Goal: Task Accomplishment & Management: Use online tool/utility

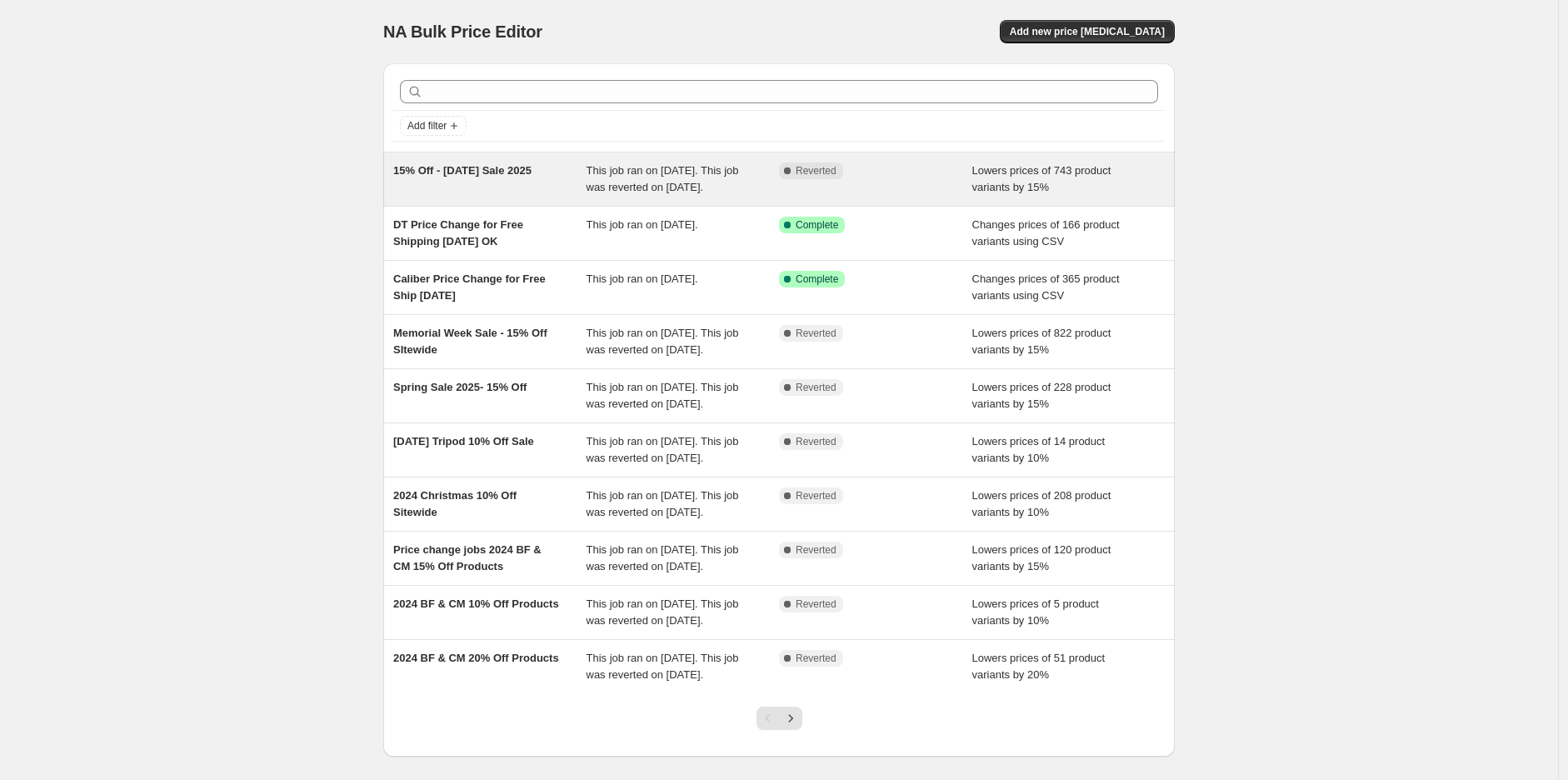
drag, startPoint x: 569, startPoint y: 162, endPoint x: 398, endPoint y: 175, distance: 171.5
click at [398, 175] on div "15% Off - [DATE] Sale 2025" at bounding box center [490, 180] width 194 height 34
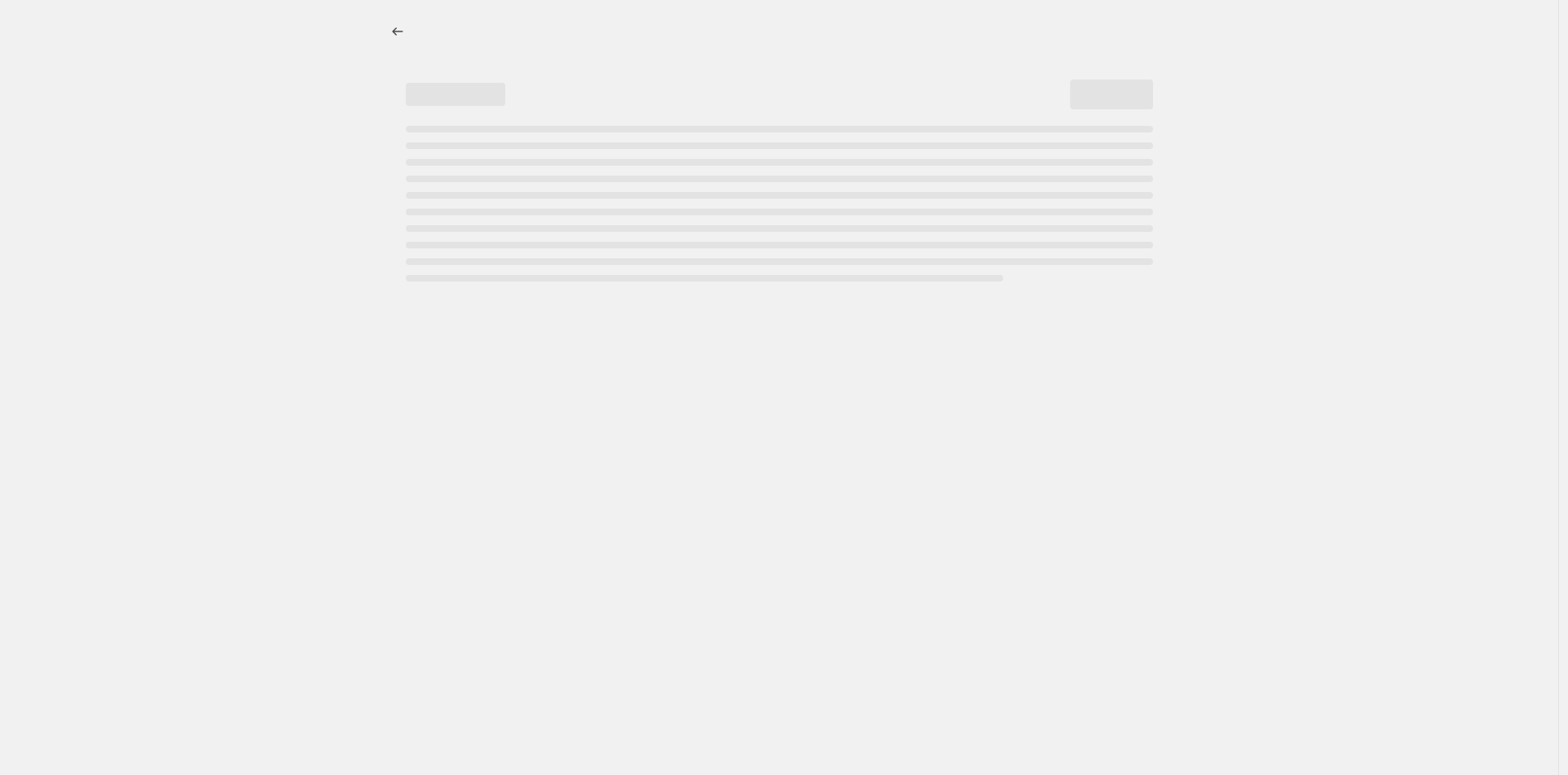
select select "percentage"
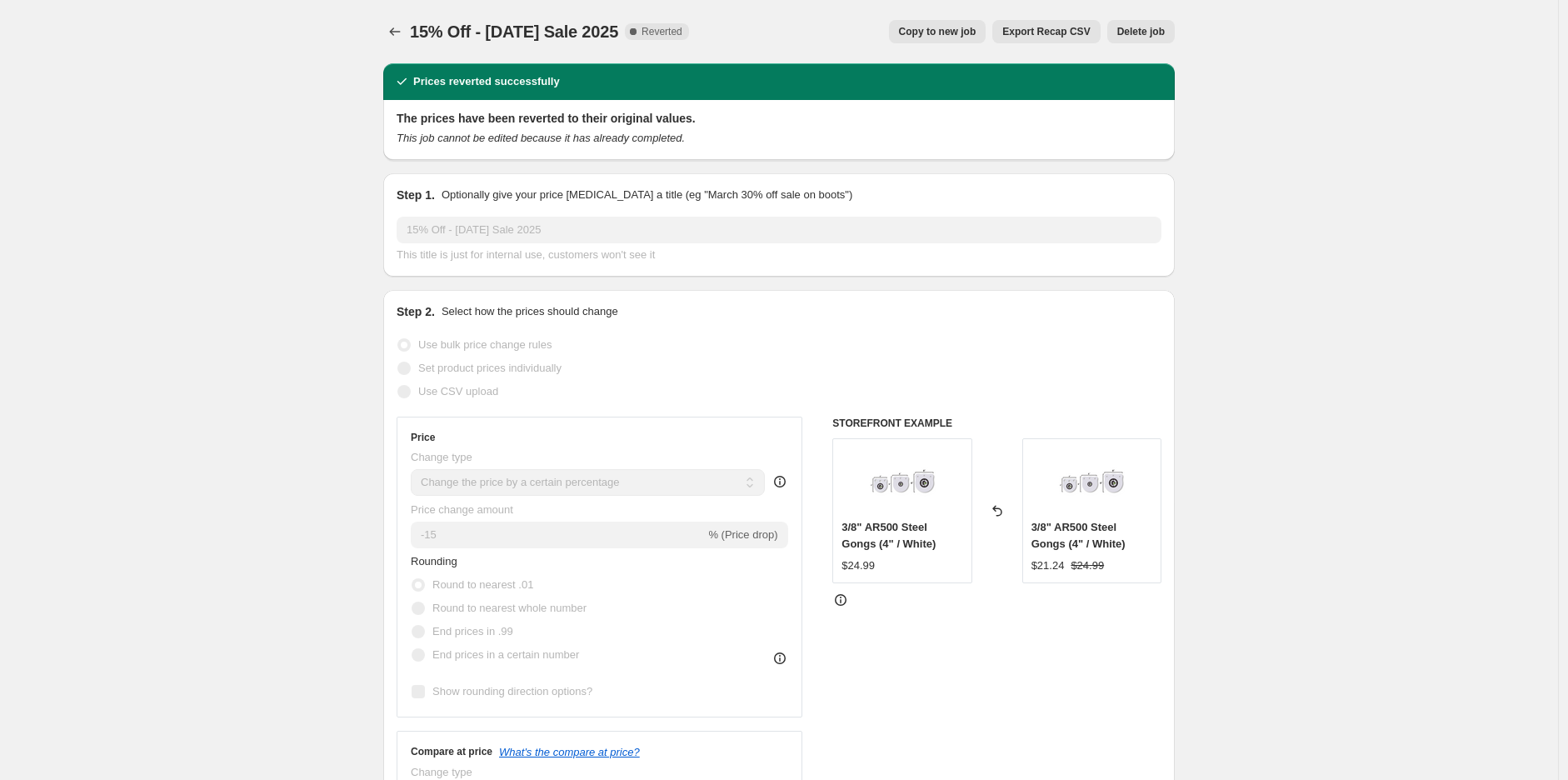
drag, startPoint x: 649, startPoint y: 35, endPoint x: 373, endPoint y: 30, distance: 276.0
copy span "15% Off - [DATE] Sale 2025"
click at [396, 27] on icon "Price change jobs" at bounding box center [395, 32] width 17 height 17
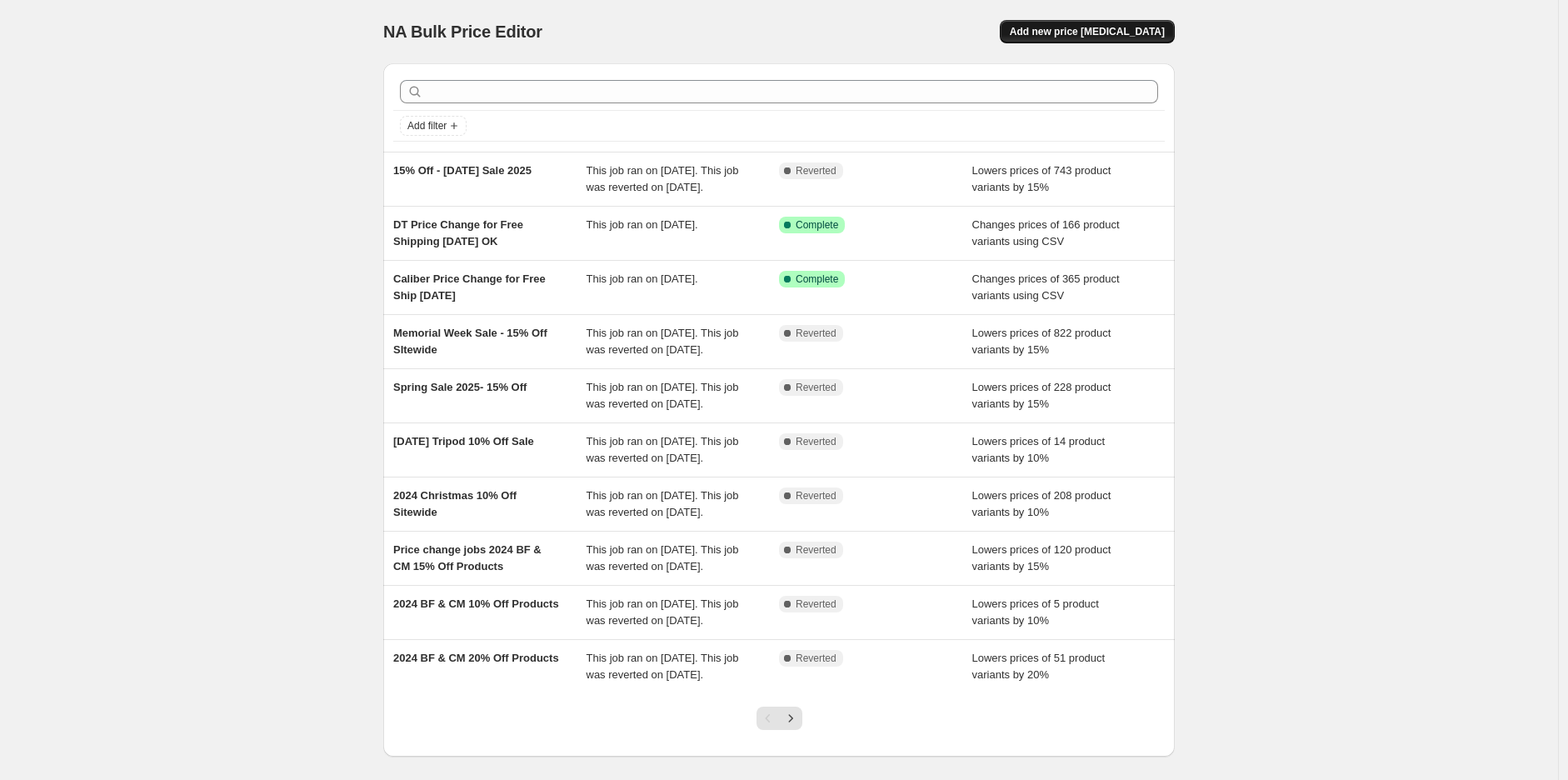
click at [1065, 32] on span "Add new price [MEDICAL_DATA]" at bounding box center [1087, 32] width 155 height 13
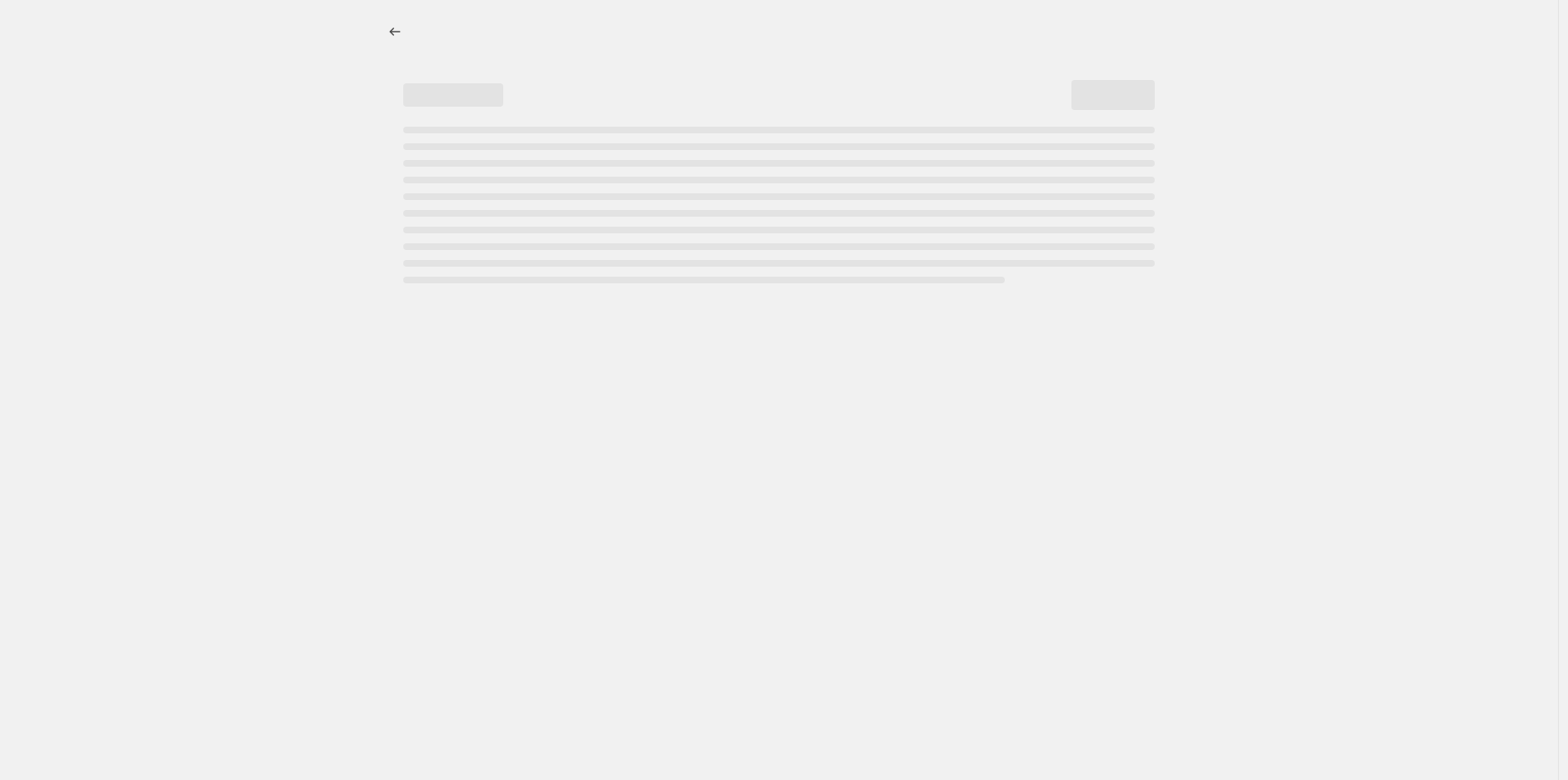
select select "percentage"
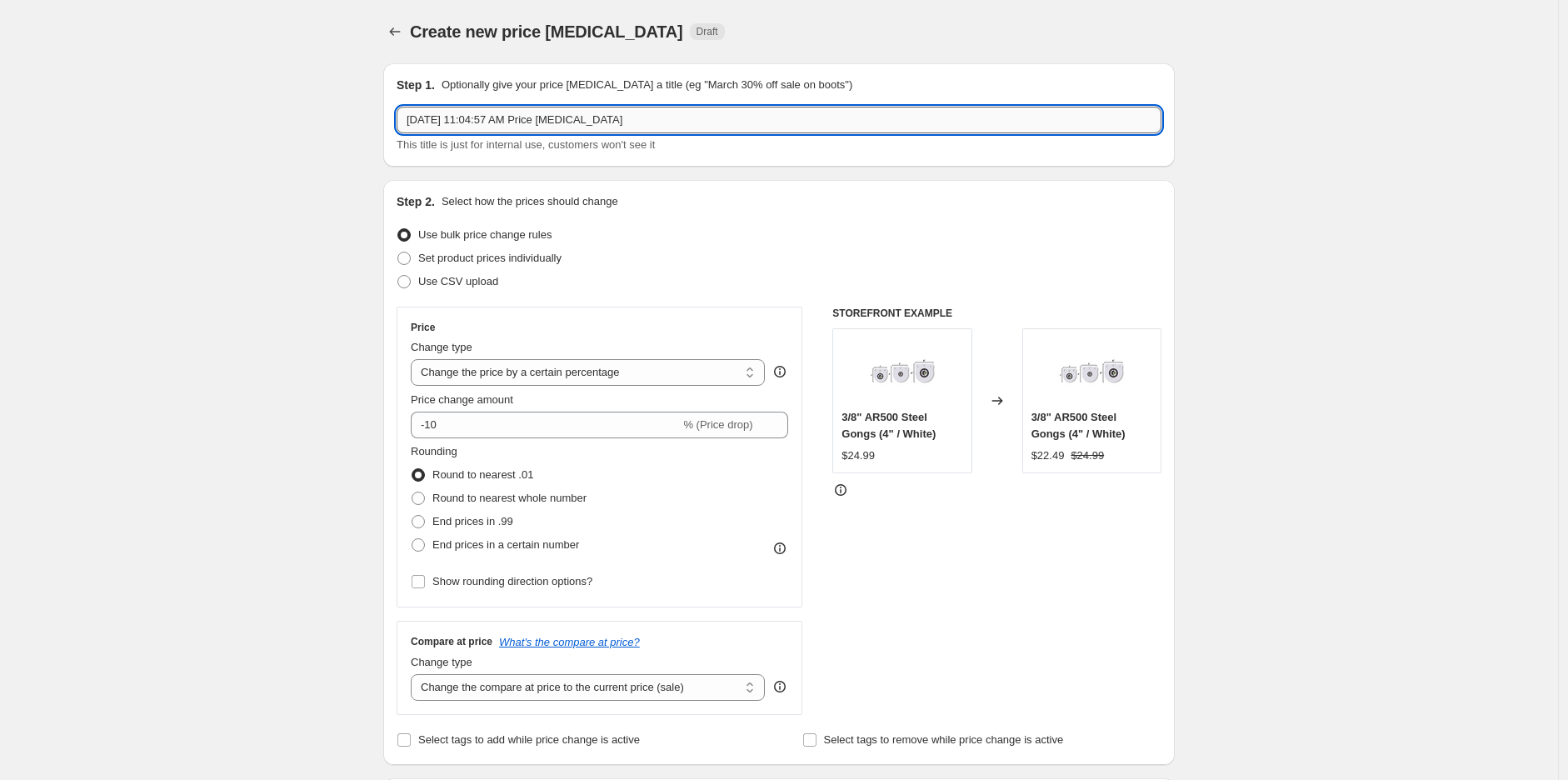
click at [503, 121] on input "[DATE] 11:04:57 AM Price [MEDICAL_DATA]" at bounding box center [779, 120] width 765 height 27
paste input "15% Off - [DATE] Sale 2025"
drag, startPoint x: 528, startPoint y: 120, endPoint x: 461, endPoint y: 128, distance: 67.5
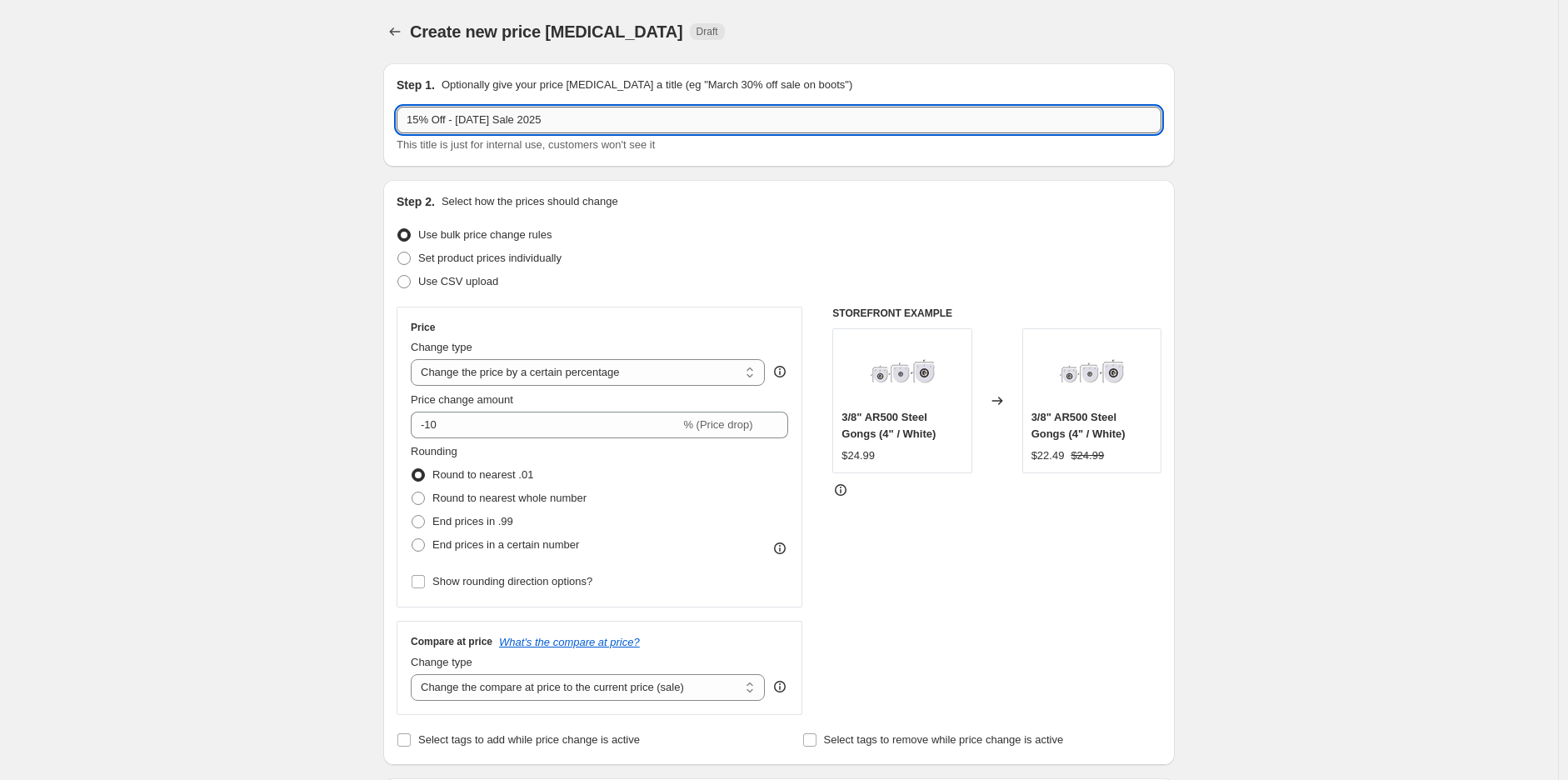
click at [461, 128] on input "15% Off - [DATE] Sale 2025" at bounding box center [779, 120] width 765 height 27
type input "15% Off - [DATE] Sale 2025"
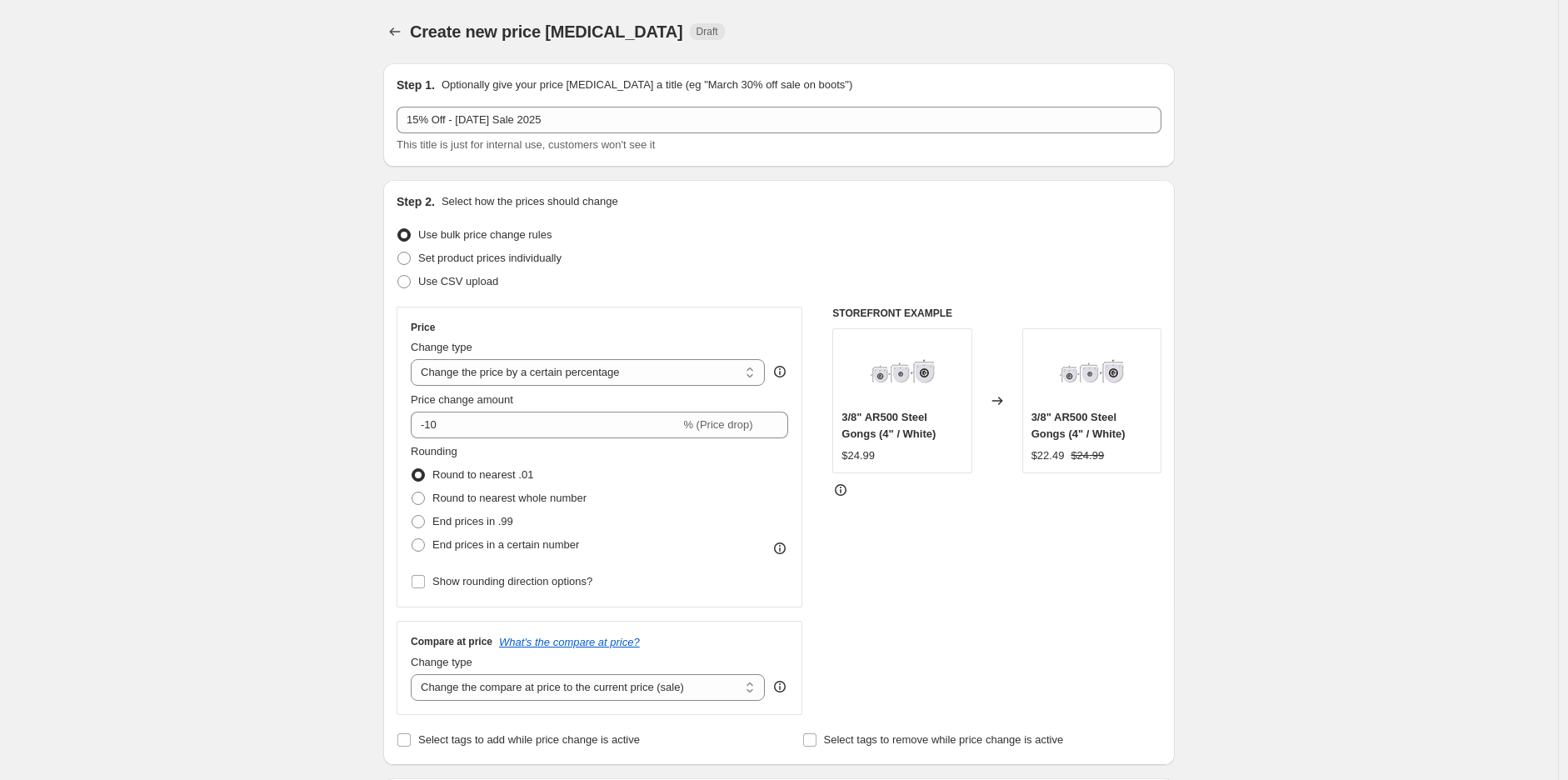
click at [717, 250] on div "Set product prices individually" at bounding box center [779, 258] width 765 height 23
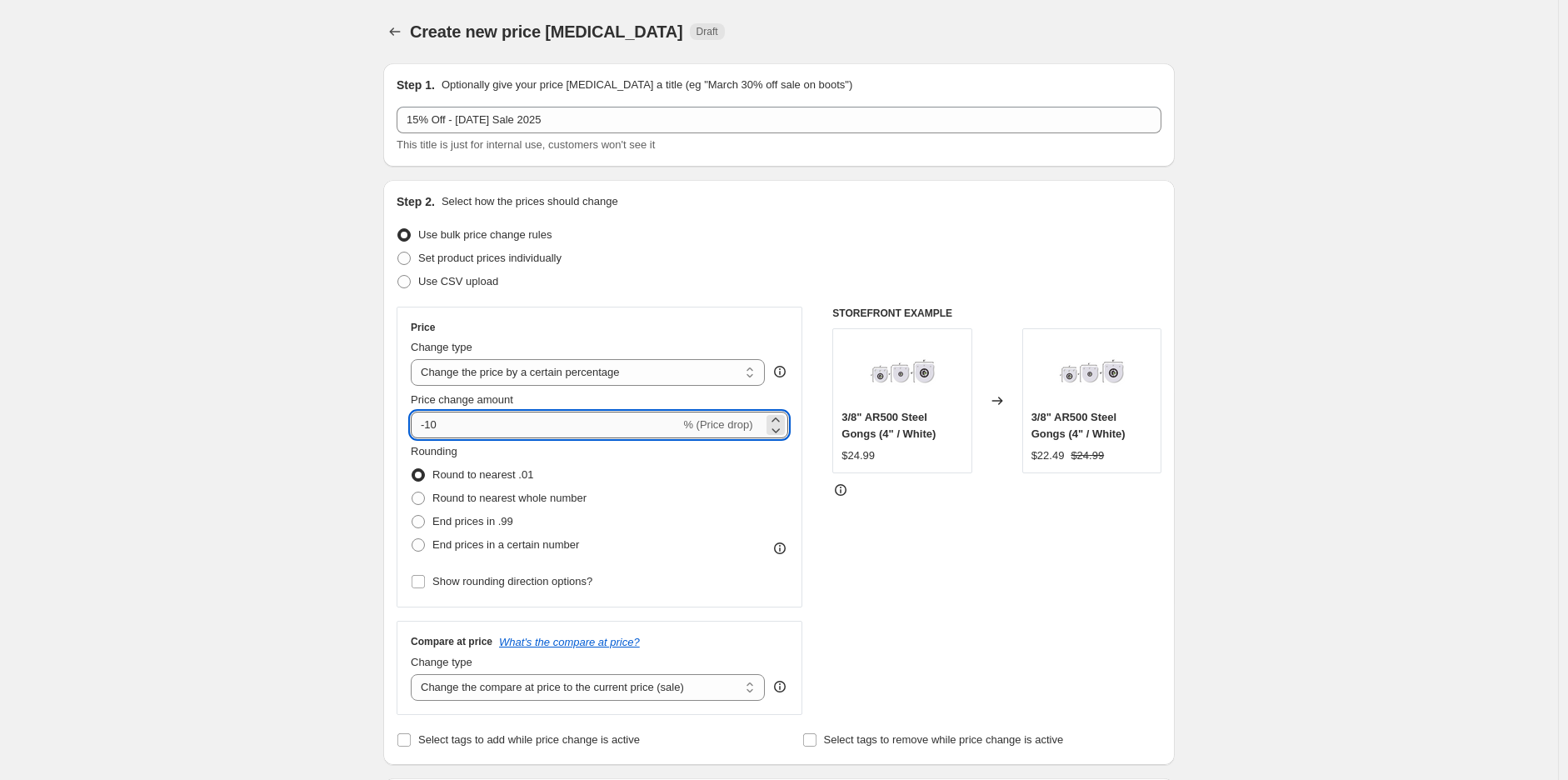
click at [561, 421] on input "-10" at bounding box center [544, 424] width 269 height 27
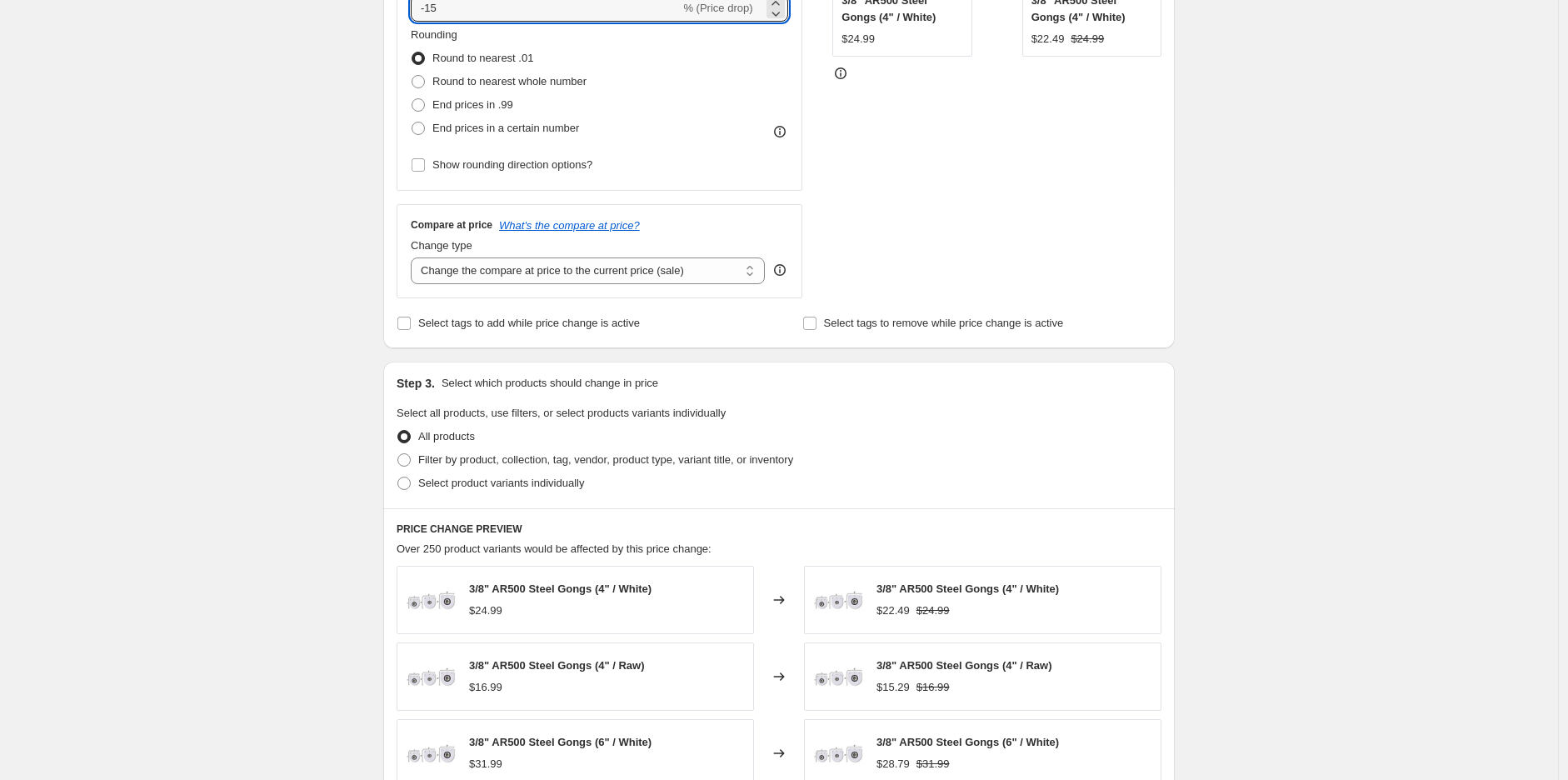
scroll to position [463, 0]
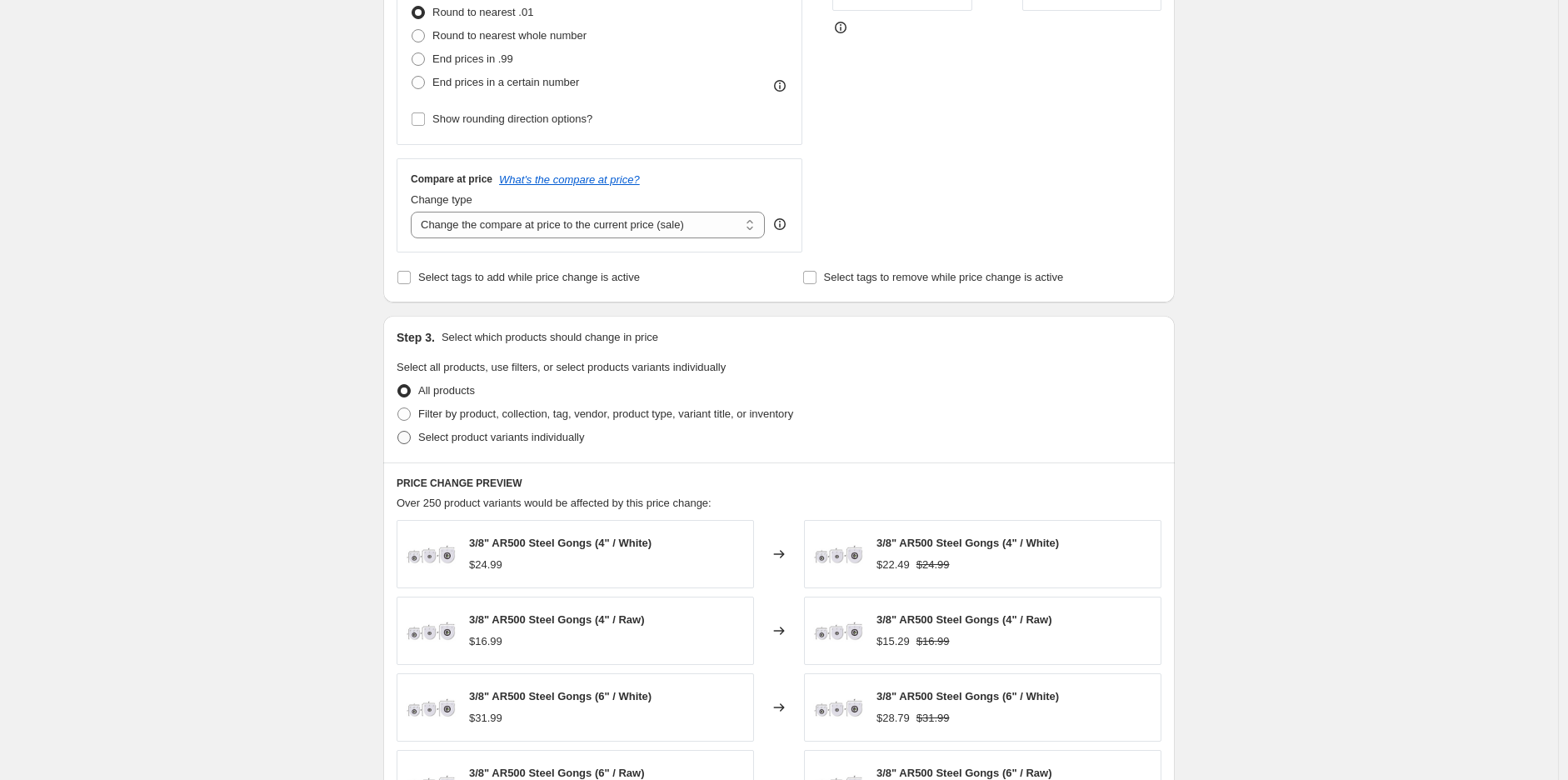
type input "-15"
click at [478, 441] on span "Select product variants individually" at bounding box center [502, 437] width 166 height 12
click at [398, 432] on input "Select product variants individually" at bounding box center [397, 431] width 1 height 1
radio input "true"
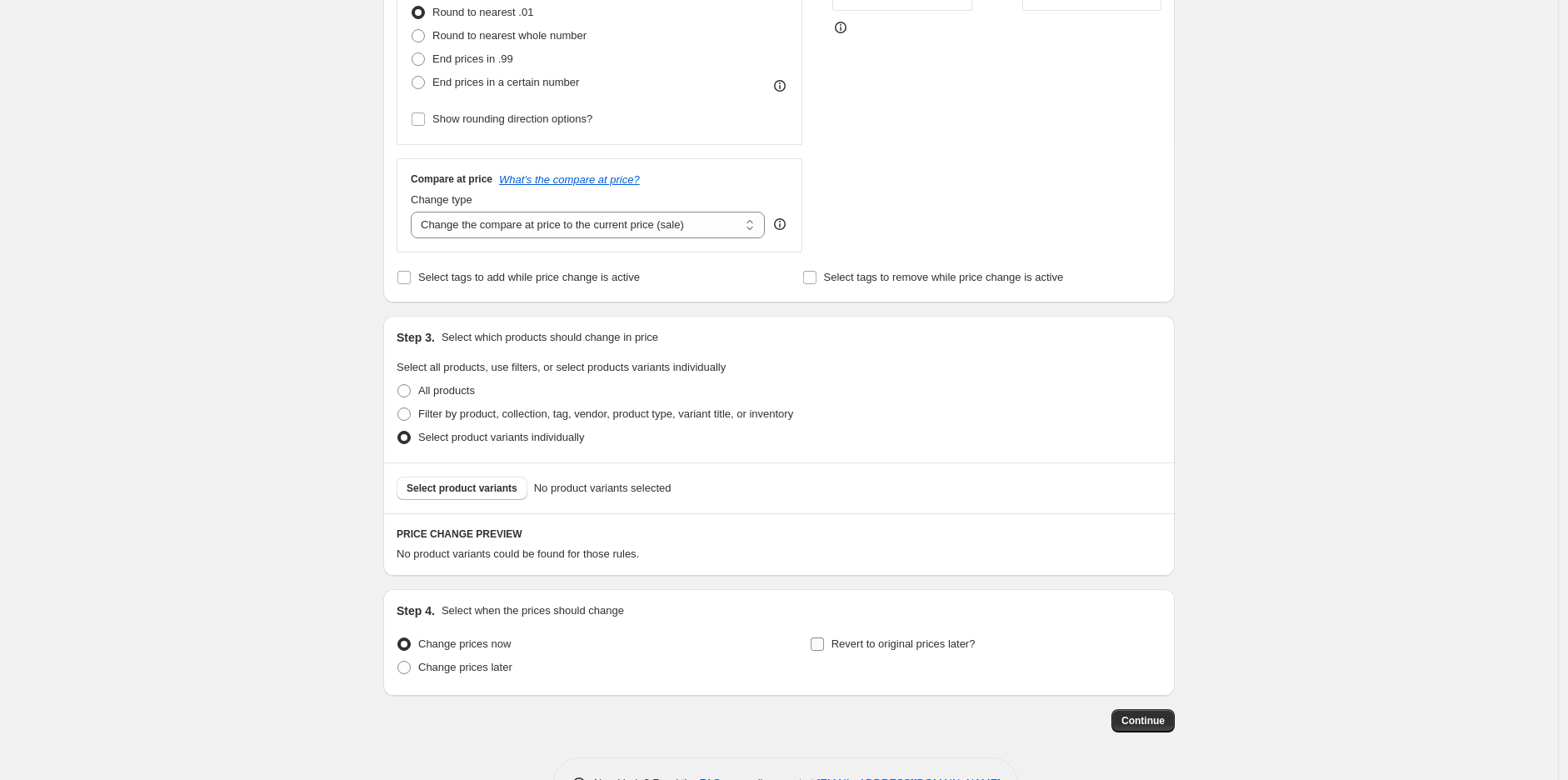
click at [829, 641] on label "Revert to original prices later?" at bounding box center [892, 644] width 166 height 23
click at [824, 641] on input "Revert to original prices later?" at bounding box center [817, 644] width 13 height 13
checkbox input "true"
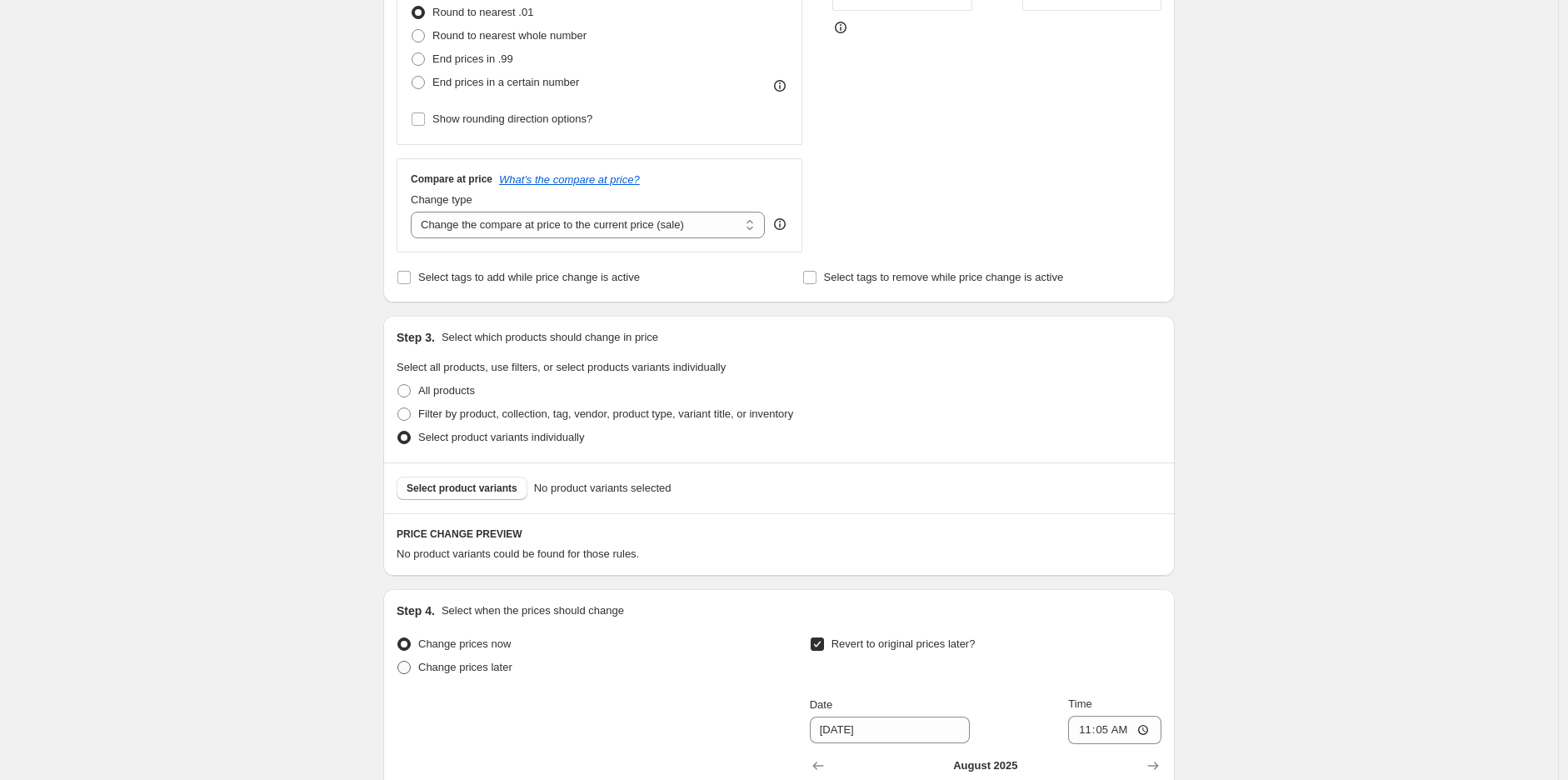
click at [470, 672] on span "Change prices later" at bounding box center [465, 666] width 94 height 12
click at [398, 662] on input "Change prices later" at bounding box center [397, 661] width 1 height 1
radio input "true"
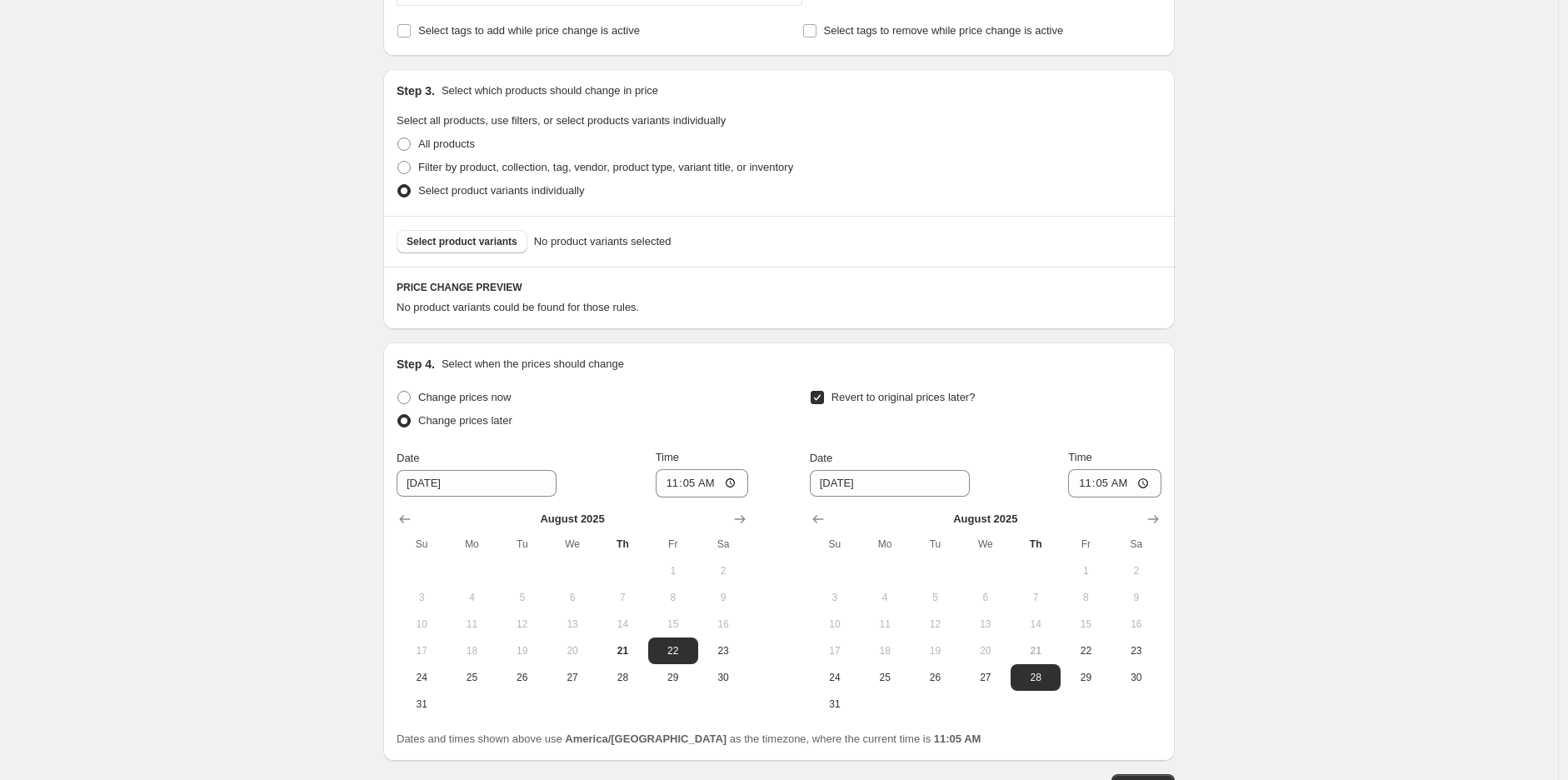
scroll to position [740, 0]
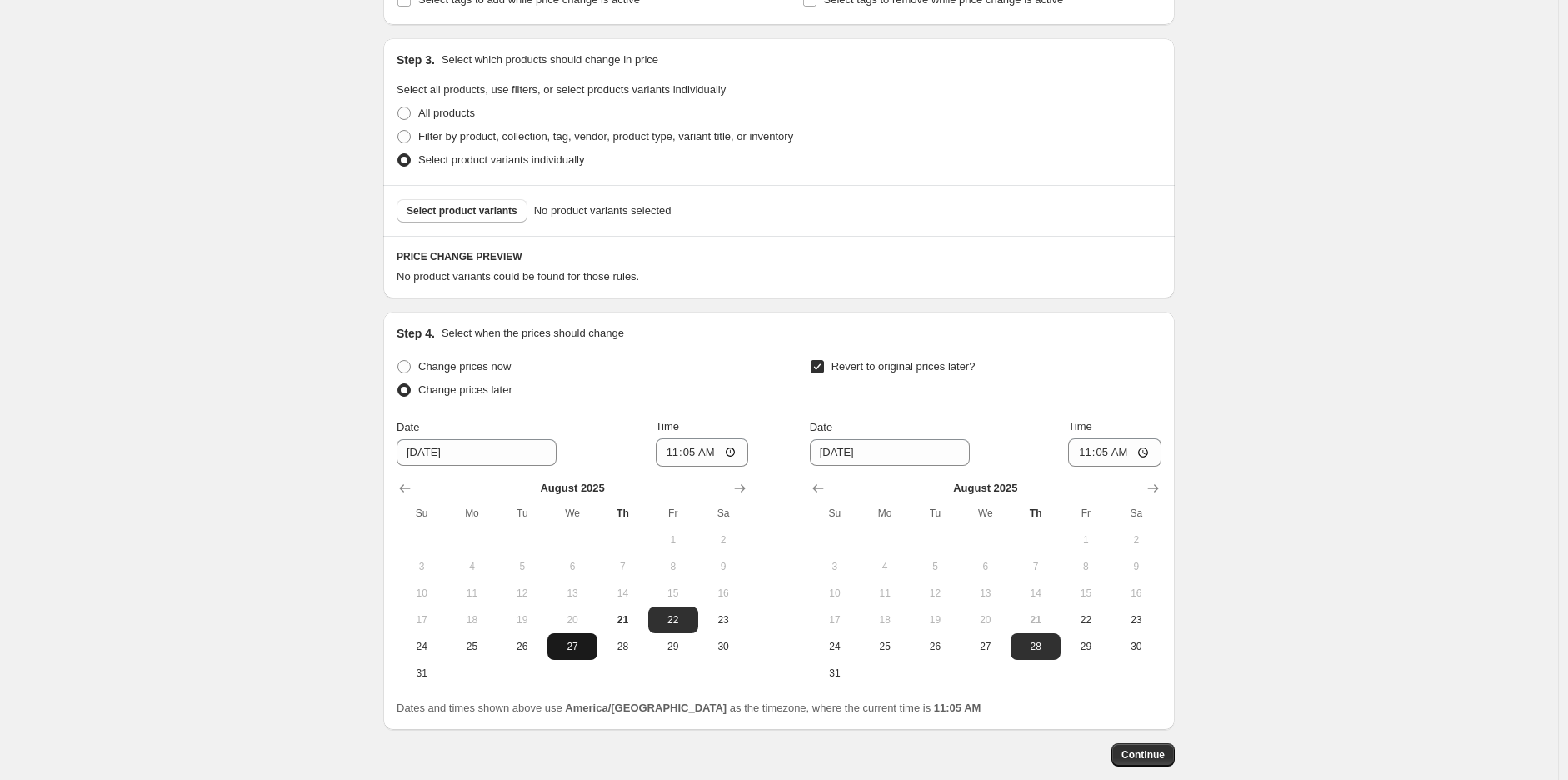
click at [577, 647] on span "27" at bounding box center [571, 647] width 36 height 13
type input "[DATE]"
click at [671, 453] on input "11:05" at bounding box center [703, 452] width 93 height 28
type input "07:58"
drag, startPoint x: 1156, startPoint y: 494, endPoint x: 1065, endPoint y: 518, distance: 94.1
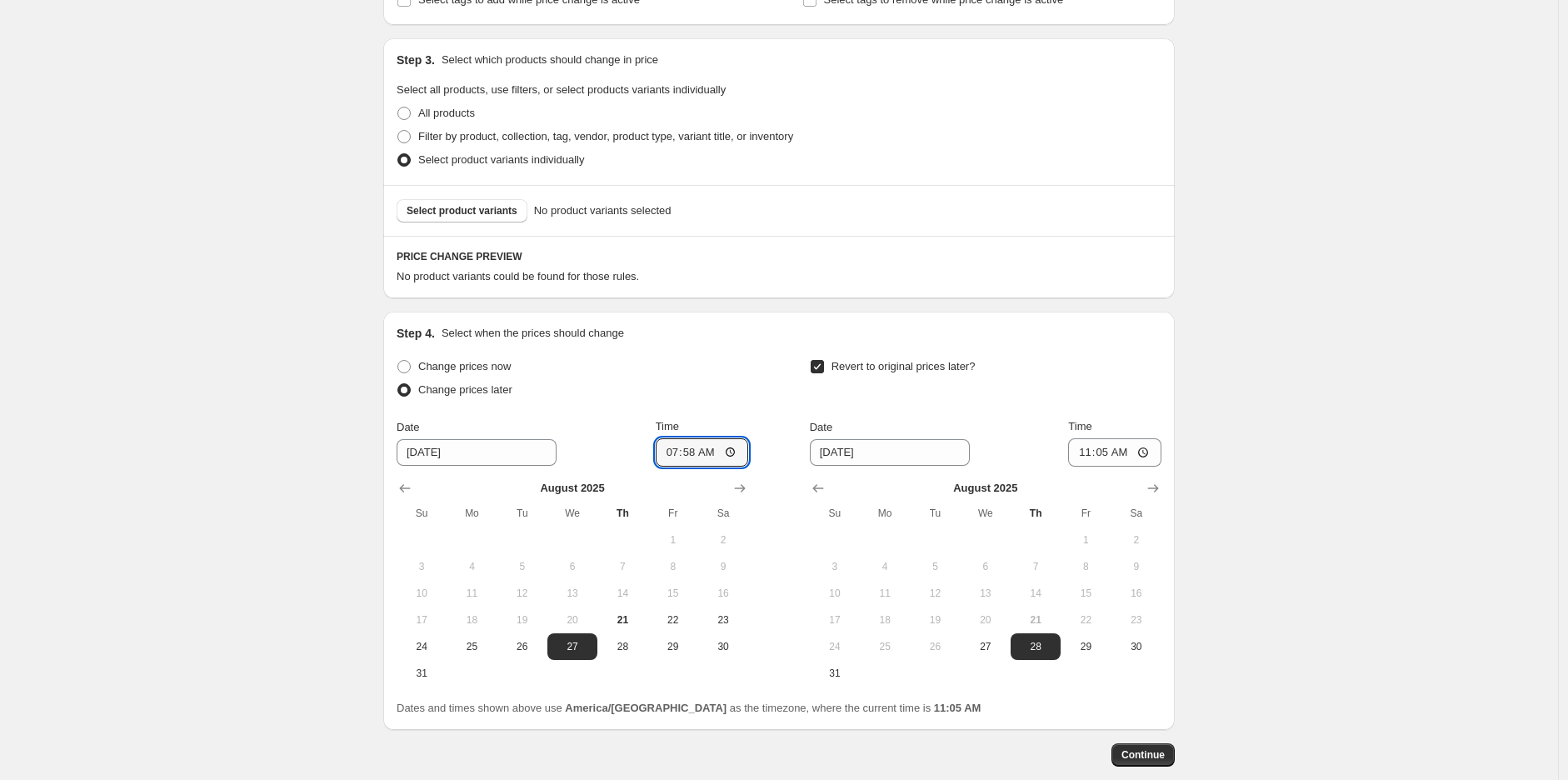
click at [1155, 492] on icon "Show next month, September 2025" at bounding box center [1153, 489] width 17 height 17
click at [945, 541] on span "2" at bounding box center [934, 540] width 36 height 13
type input "[DATE]"
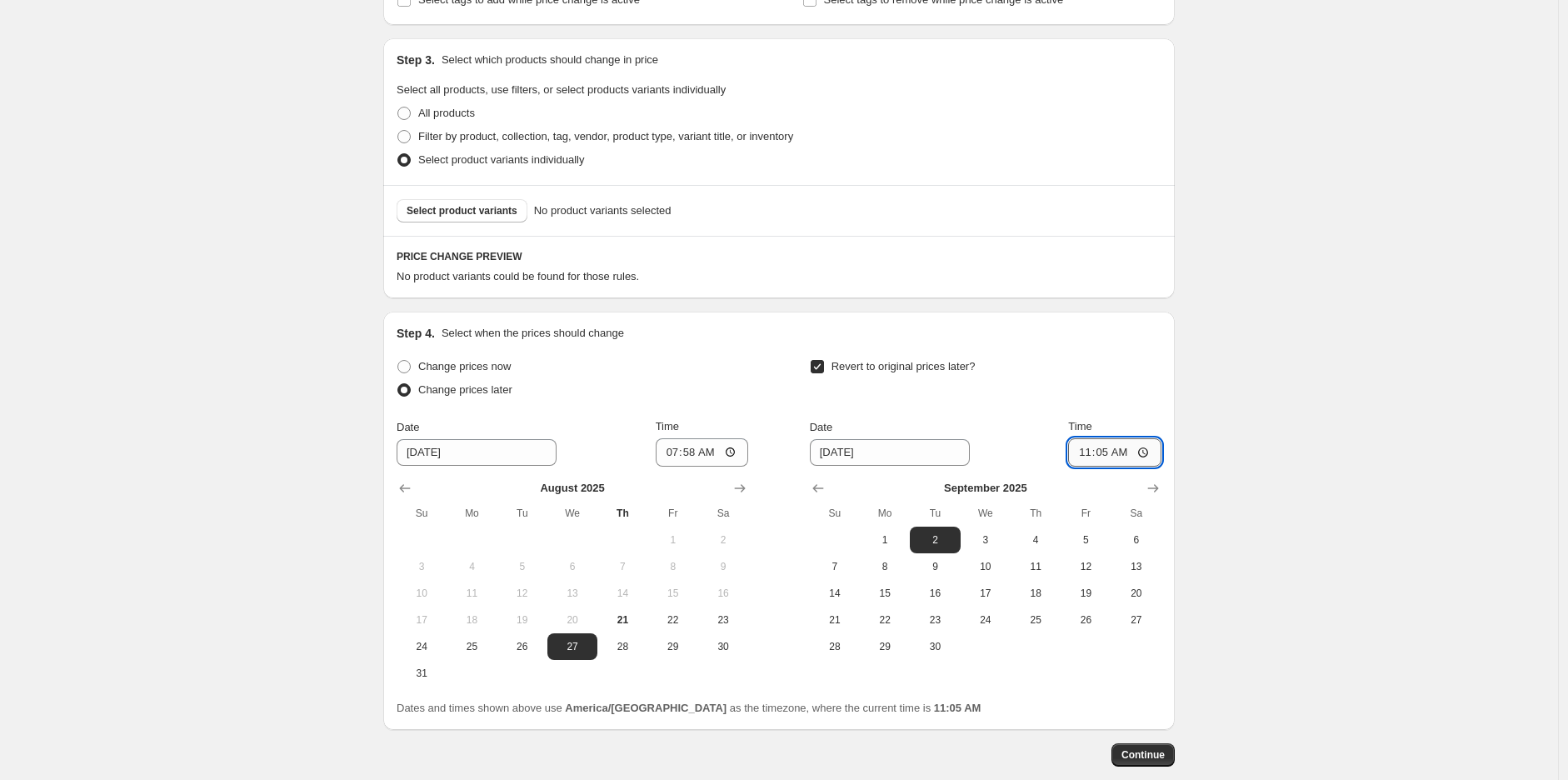
click at [1088, 451] on input "11:05" at bounding box center [1115, 452] width 93 height 28
type input "00:05"
click at [1219, 395] on div "Create new price [MEDICAL_DATA]. This page is ready Create new price [MEDICAL_D…" at bounding box center [779, 64] width 1559 height 1608
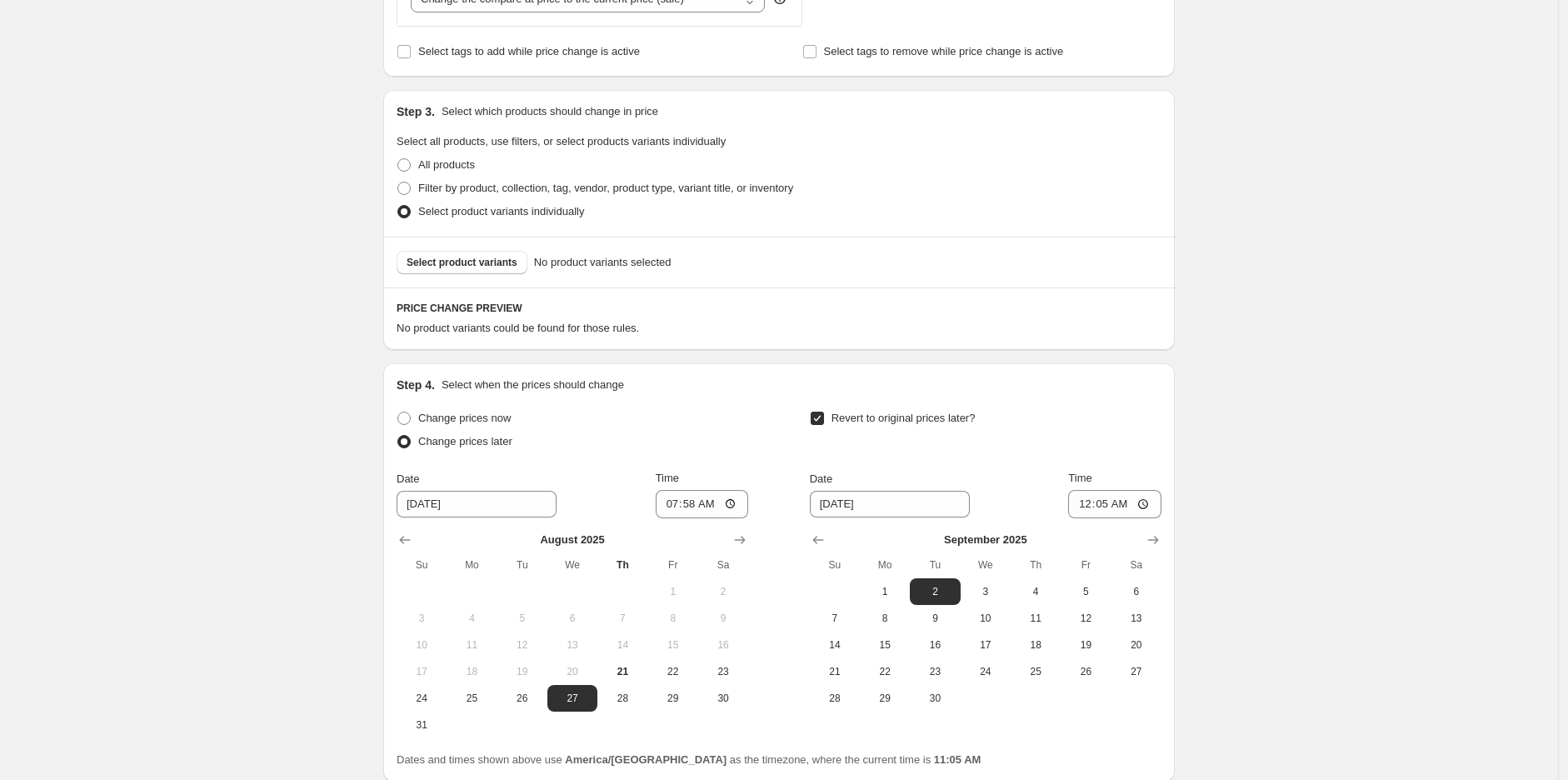
scroll to position [648, 0]
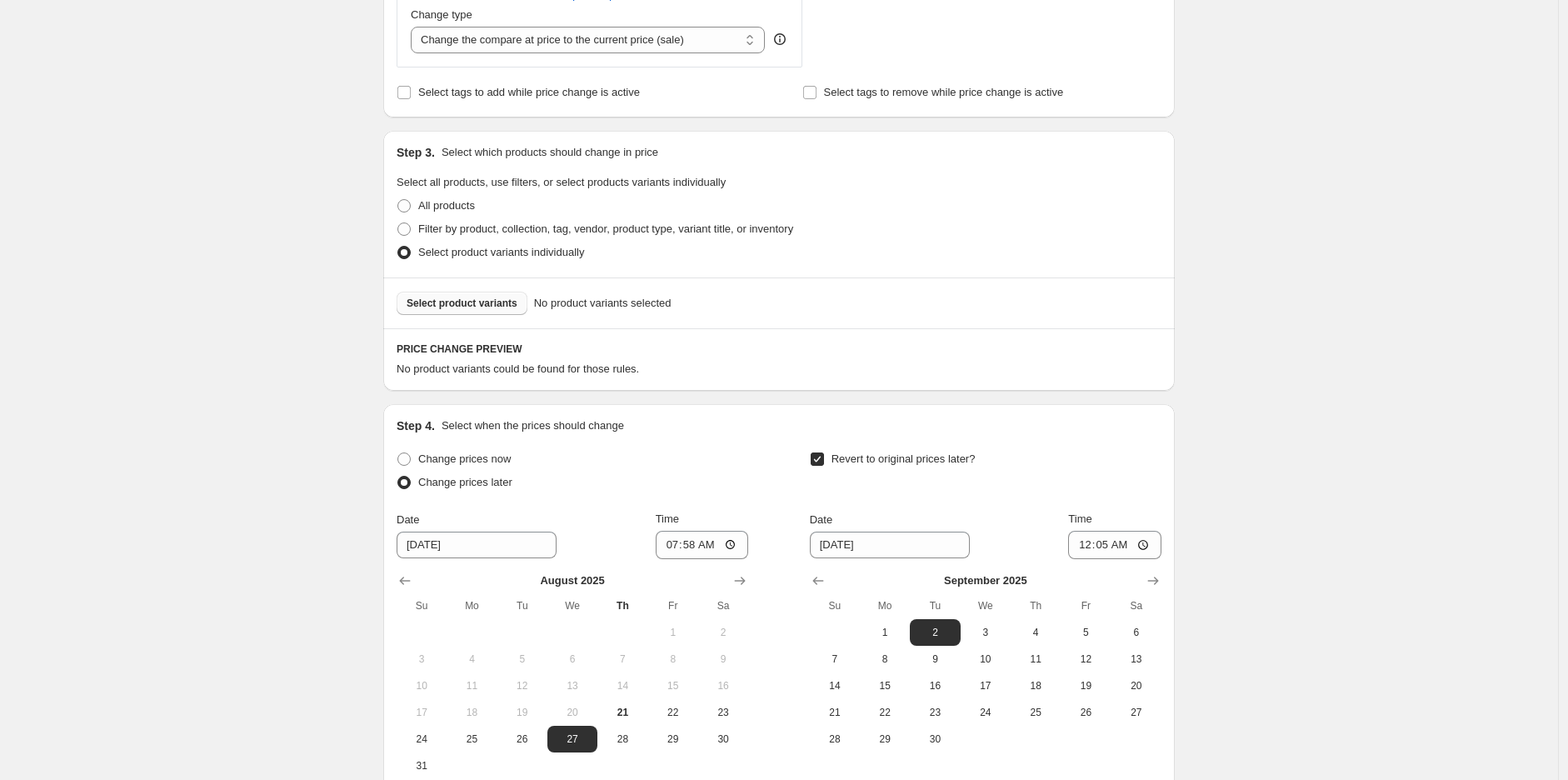
click at [476, 305] on span "Select product variants" at bounding box center [462, 303] width 111 height 13
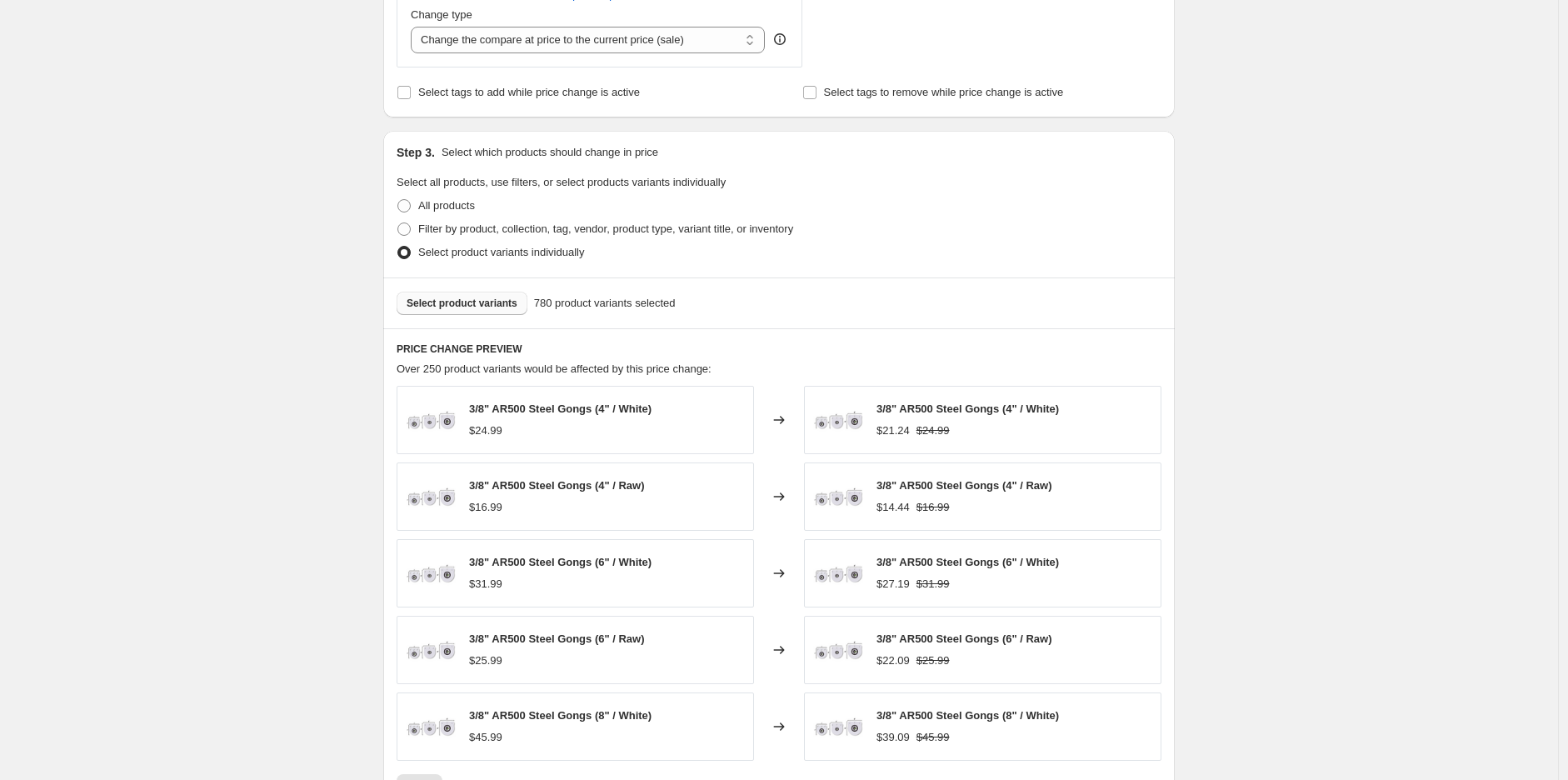
click at [469, 303] on span "Select product variants" at bounding box center [462, 303] width 111 height 13
